Goal: Information Seeking & Learning: Learn about a topic

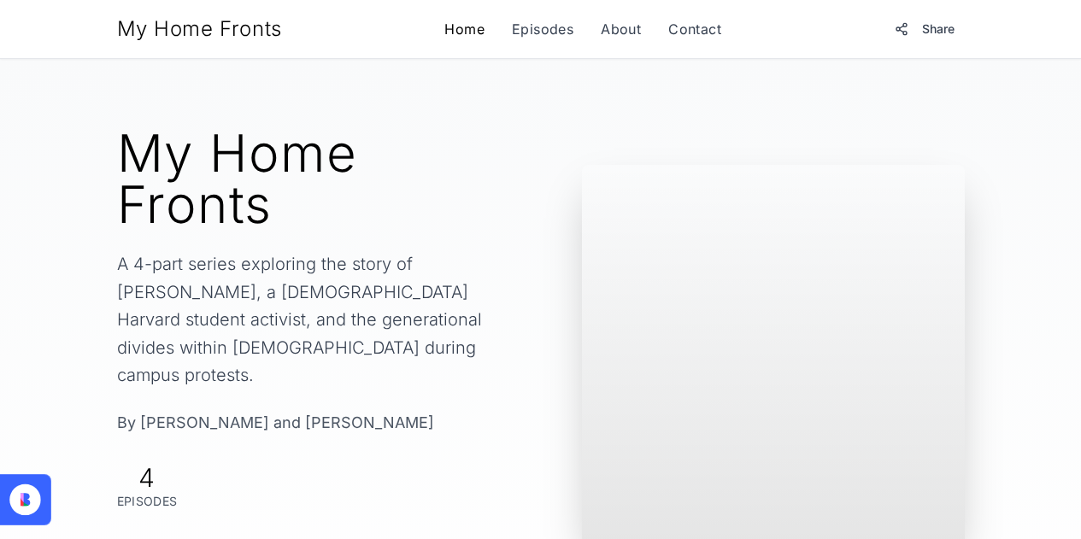
click at [465, 32] on link "Home" at bounding box center [464, 29] width 40 height 21
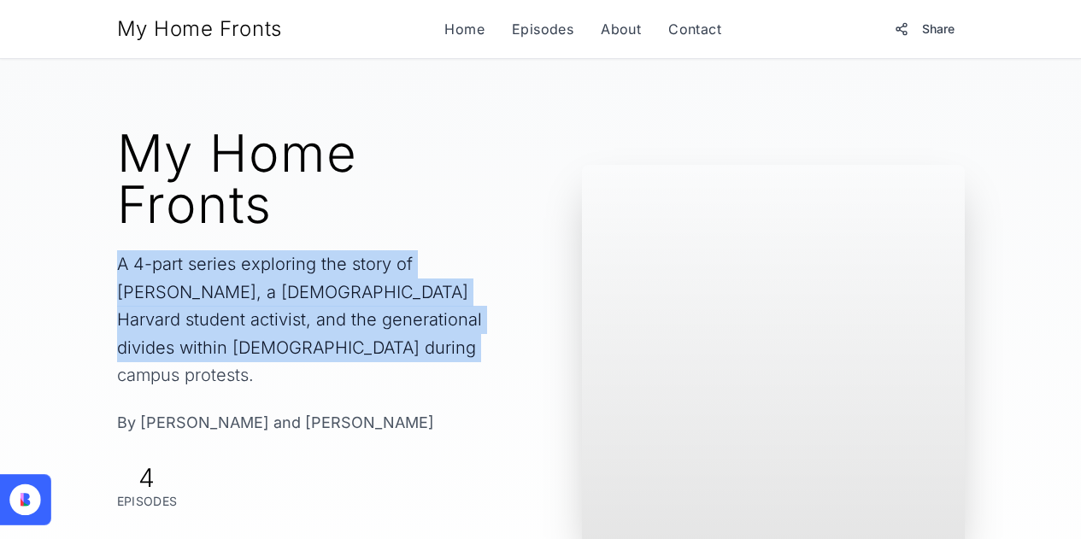
drag, startPoint x: 492, startPoint y: 286, endPoint x: 40, endPoint y: 235, distance: 454.8
click at [103, 235] on div "My Home Fronts A 4-part series exploring the story of [PERSON_NAME], a [DEMOGRA…" at bounding box center [540, 356] width 875 height 595
copy p "A 4-part series exploring the story of [PERSON_NAME], a [DEMOGRAPHIC_DATA] Harv…"
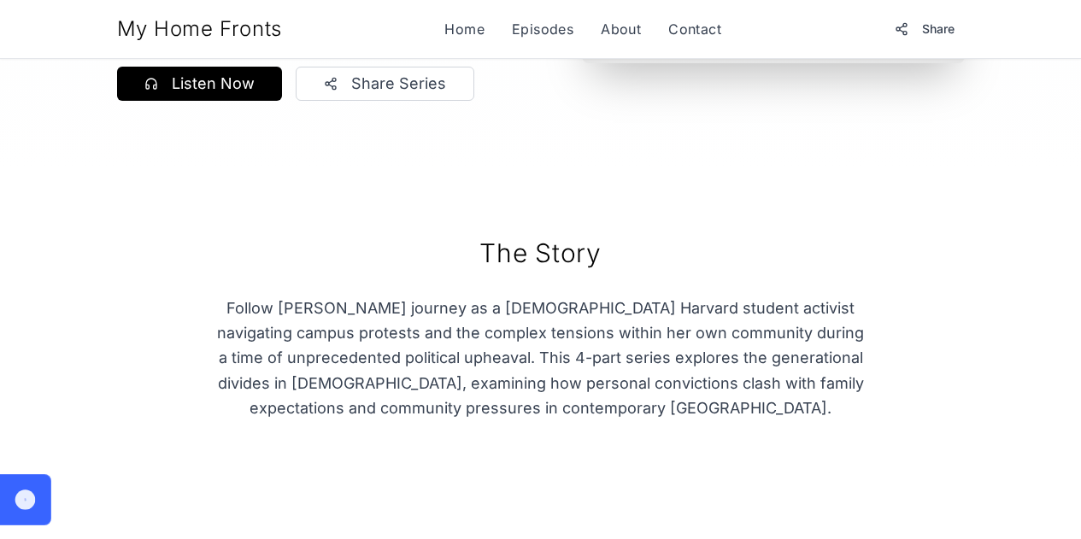
scroll to position [502, 0]
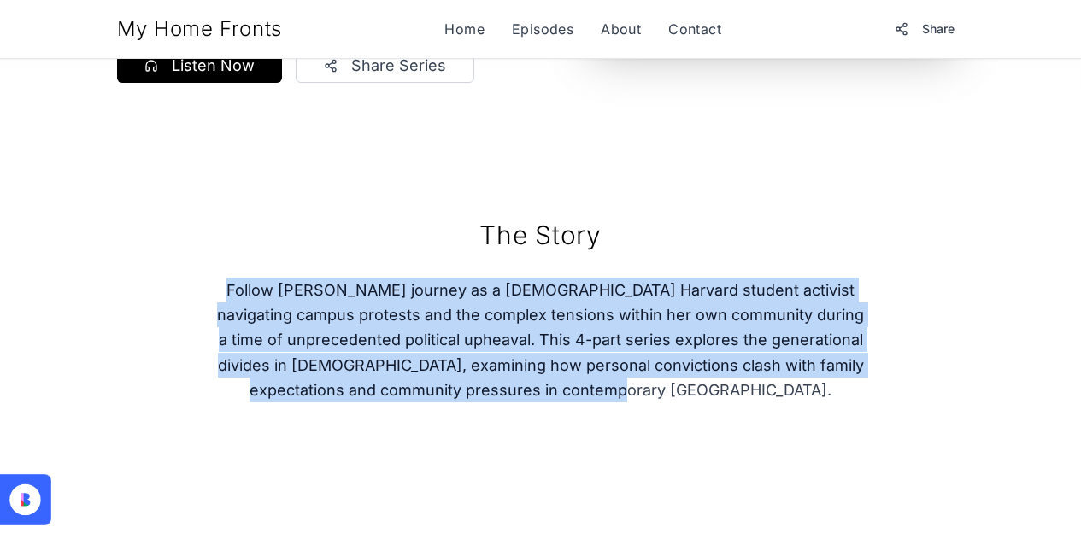
drag, startPoint x: 713, startPoint y: 317, endPoint x: 161, endPoint y: 215, distance: 561.1
click at [161, 220] on div "The Story Follow [PERSON_NAME] journey as a [DEMOGRAPHIC_DATA] Harvard student …" at bounding box center [540, 311] width 765 height 183
copy p "Follow [PERSON_NAME] journey as a [DEMOGRAPHIC_DATA] Harvard student activist n…"
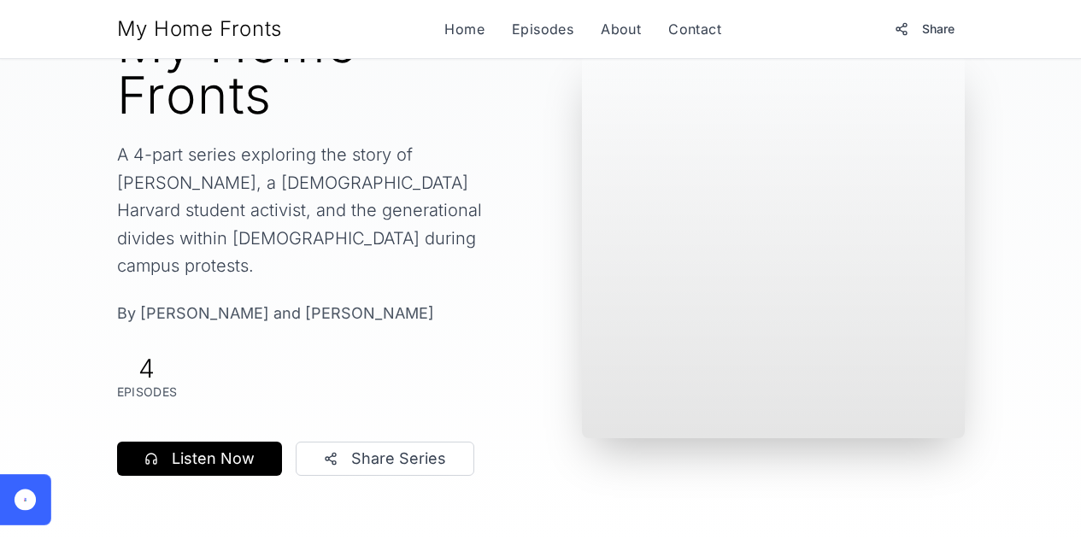
scroll to position [0, 0]
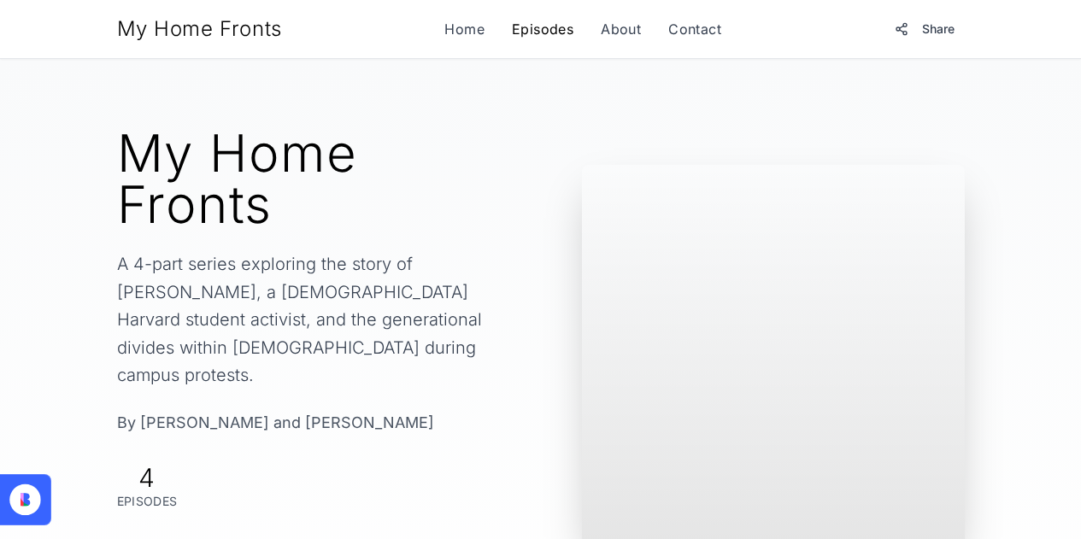
click at [524, 32] on link "Episodes" at bounding box center [543, 29] width 62 height 21
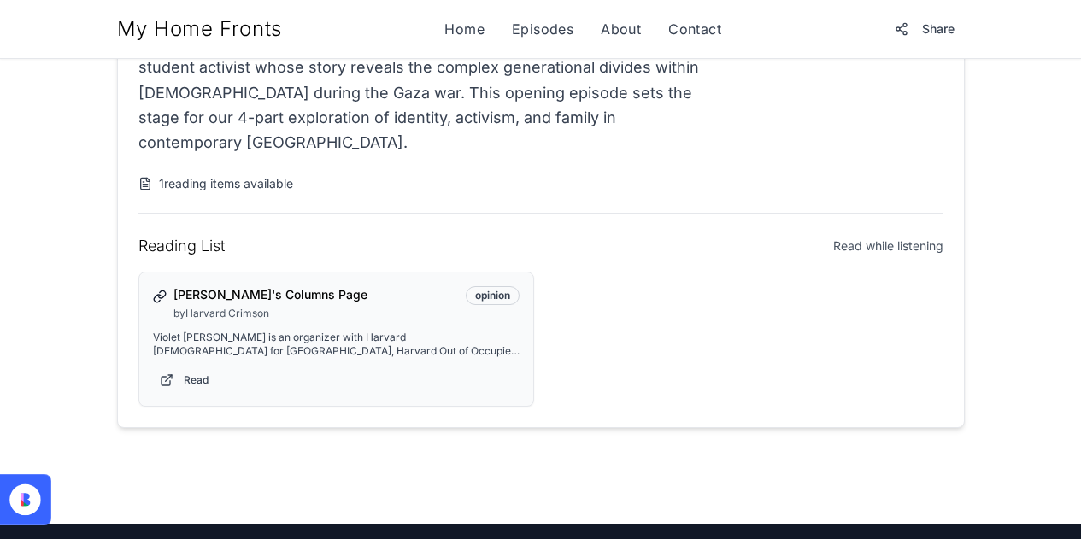
scroll to position [267, 0]
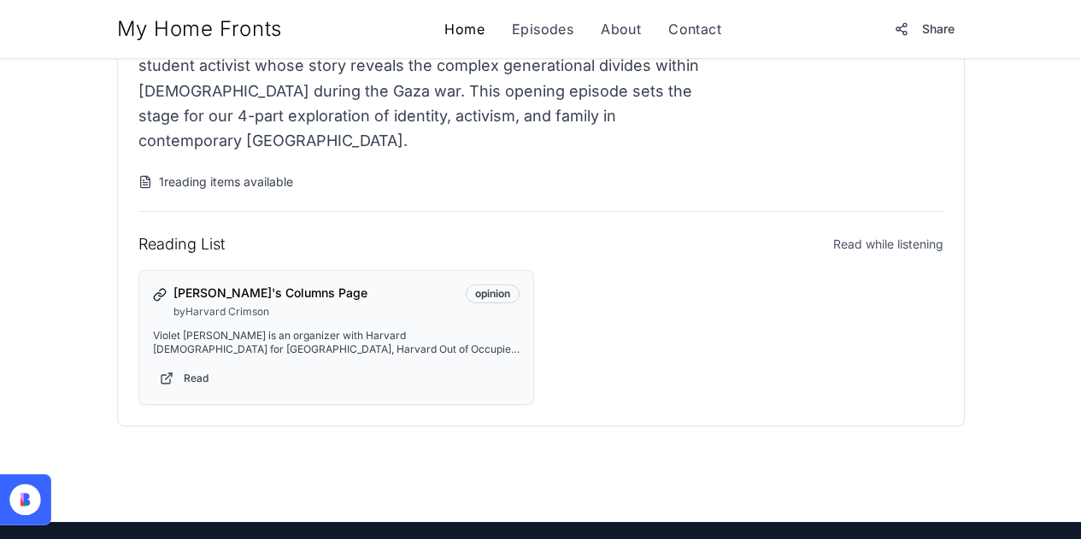
click at [478, 28] on link "Home" at bounding box center [464, 29] width 40 height 21
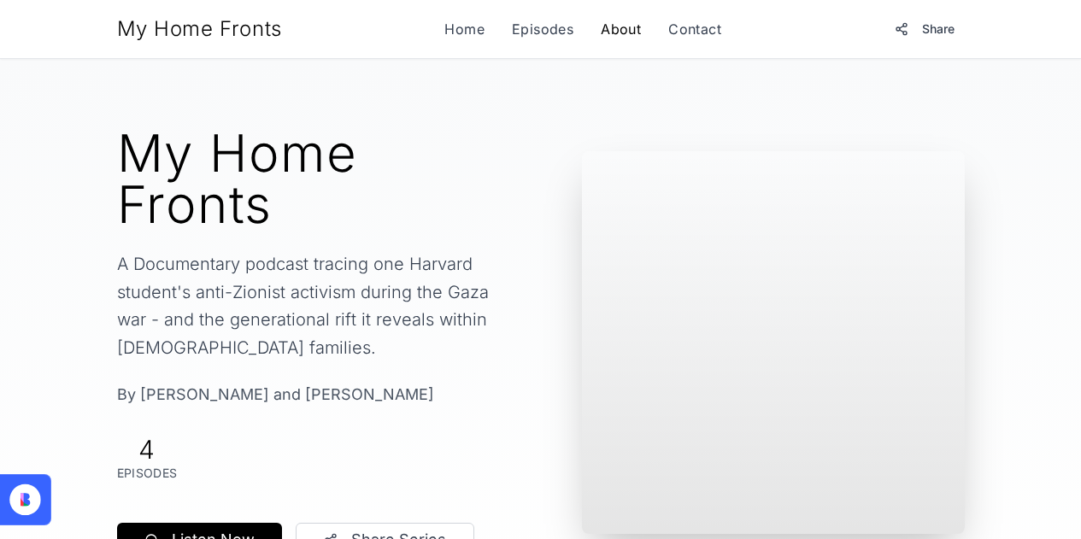
click at [610, 35] on link "About" at bounding box center [620, 29] width 40 height 21
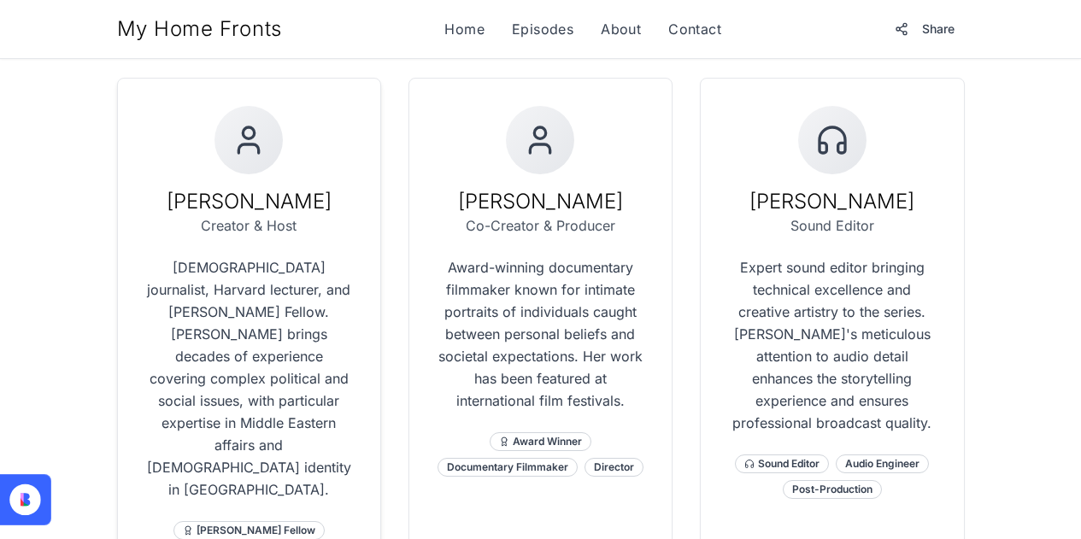
scroll to position [974, 0]
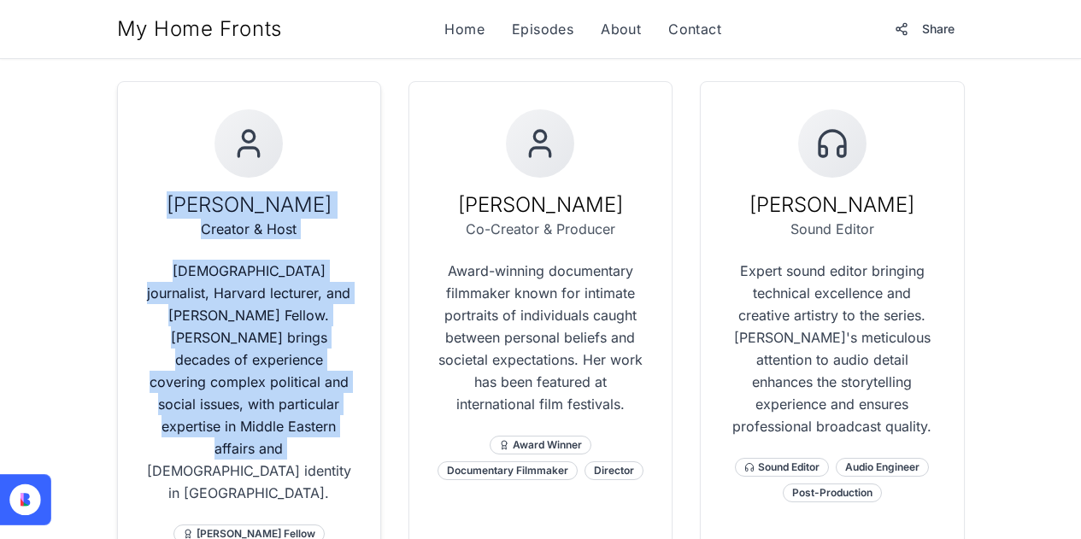
drag, startPoint x: 329, startPoint y: 357, endPoint x: 68, endPoint y: 183, distance: 313.4
click at [118, 183] on div "Romy Neumark Creator & Host Israeli journalist, Harvard lecturer, and Nieman Fe…" at bounding box center [249, 339] width 262 height 514
click at [225, 276] on p "Israeli journalist, Harvard lecturer, and Nieman Fellow. Romy brings decades of…" at bounding box center [249, 382] width 208 height 244
drag, startPoint x: 128, startPoint y: 175, endPoint x: 321, endPoint y: 360, distance: 267.0
click at [321, 360] on div "Romy Neumark Creator & Host Israeli journalist, Harvard lecturer, and Nieman Fe…" at bounding box center [249, 339] width 208 height 460
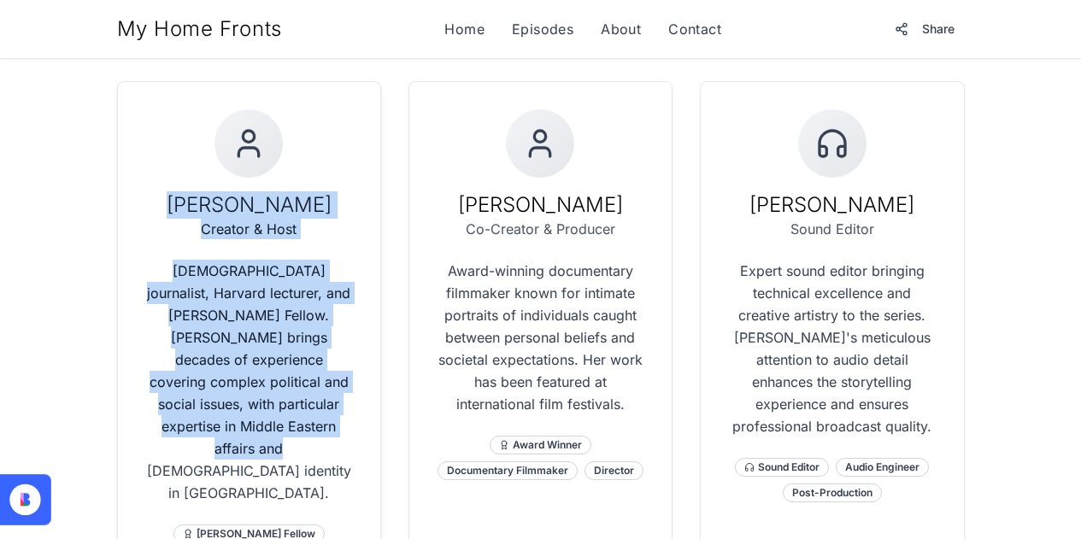
copy div "Romy Neumark Creator & Host Israeli journalist, Harvard lecturer, and Nieman Fe…"
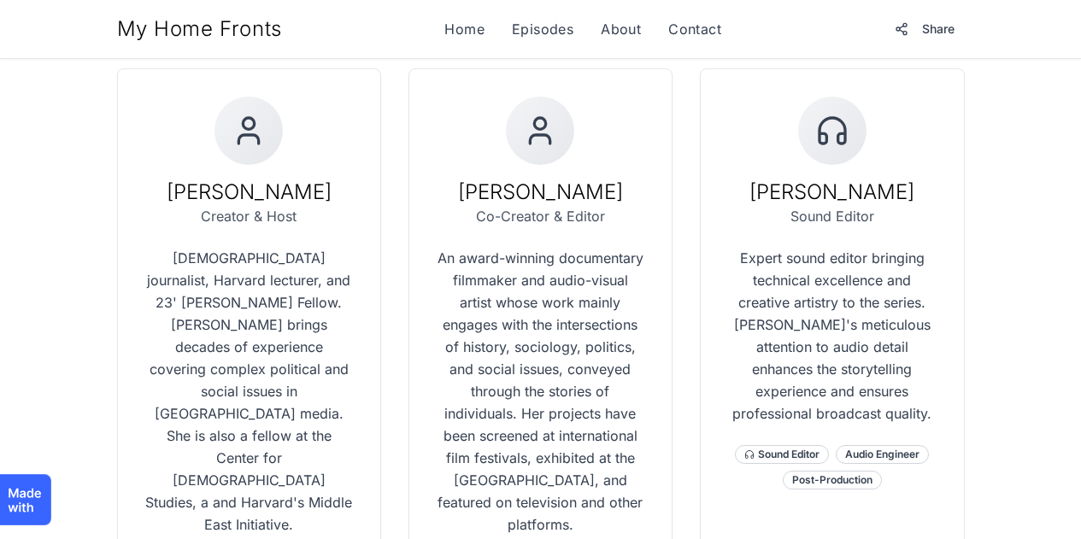
scroll to position [987, 0]
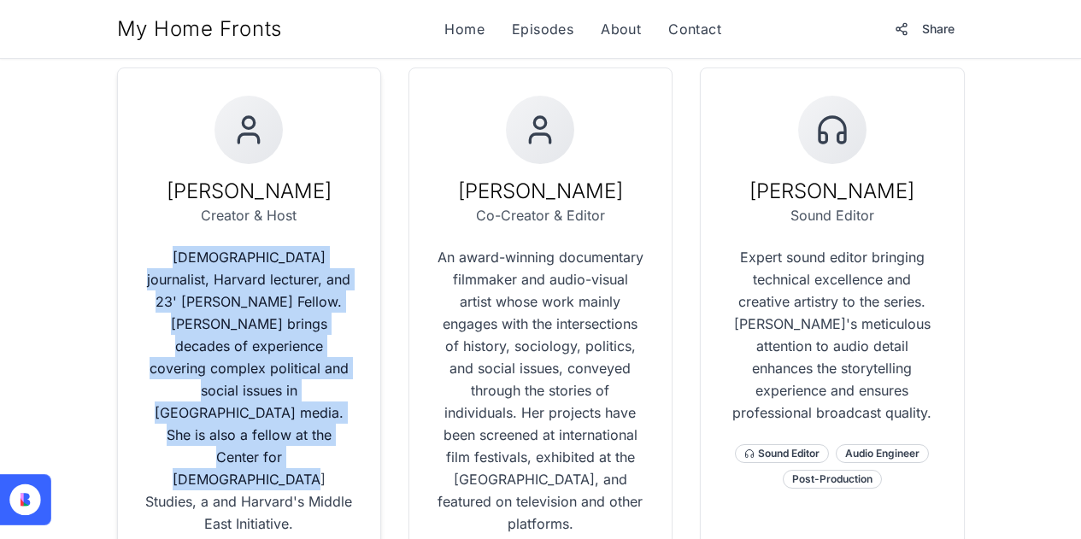
drag, startPoint x: 306, startPoint y: 365, endPoint x: 48, endPoint y: 226, distance: 293.1
click at [117, 226] on div "Romy Neumark Creator & Host Israeli journalist, Harvard lecturer, and 23' Niema…" at bounding box center [249, 347] width 264 height 560
copy p "Israeli journalist, Harvard lecturer, and 23' Nieman Fellow. Romy brings decade…"
